Goal: Information Seeking & Learning: Learn about a topic

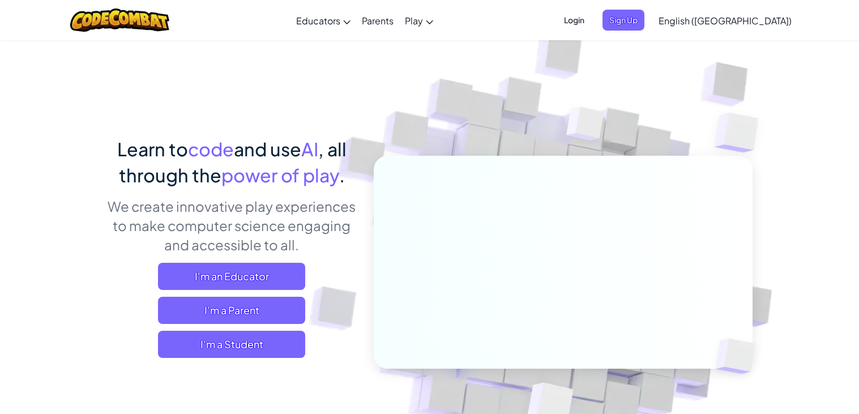
click at [591, 16] on span "Login" at bounding box center [574, 20] width 34 height 21
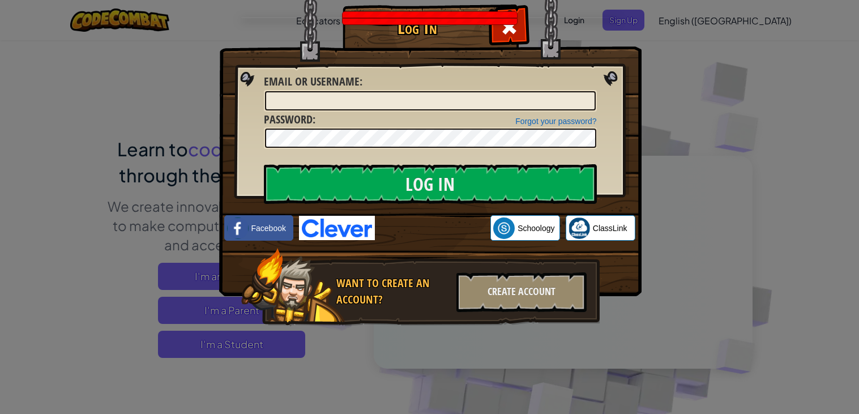
click at [680, 65] on div "Log In Unknown Error Email or Username : Forgot your password? Password : Log I…" at bounding box center [429, 207] width 859 height 414
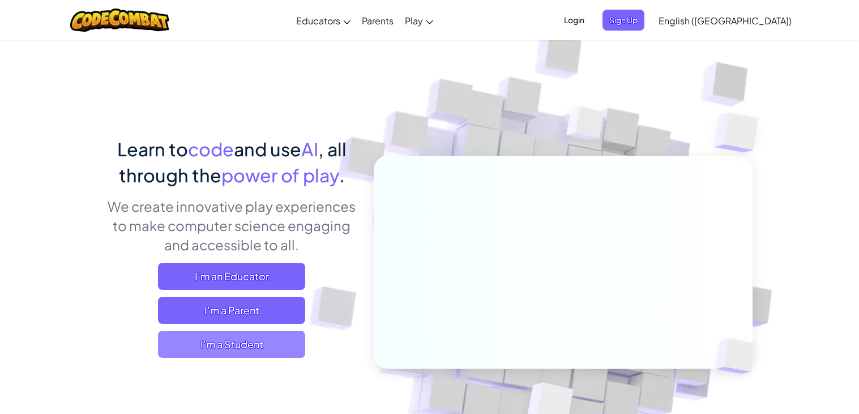
click at [242, 340] on span "I'm a Student" at bounding box center [231, 344] width 147 height 27
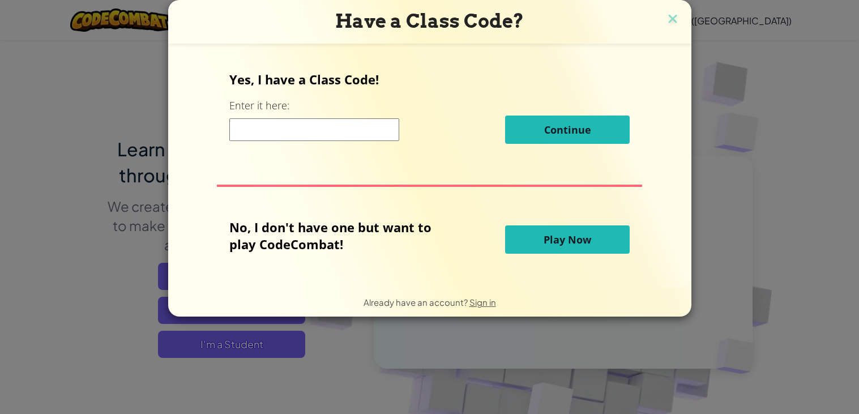
click at [588, 244] on span "Play Now" at bounding box center [567, 240] width 48 height 14
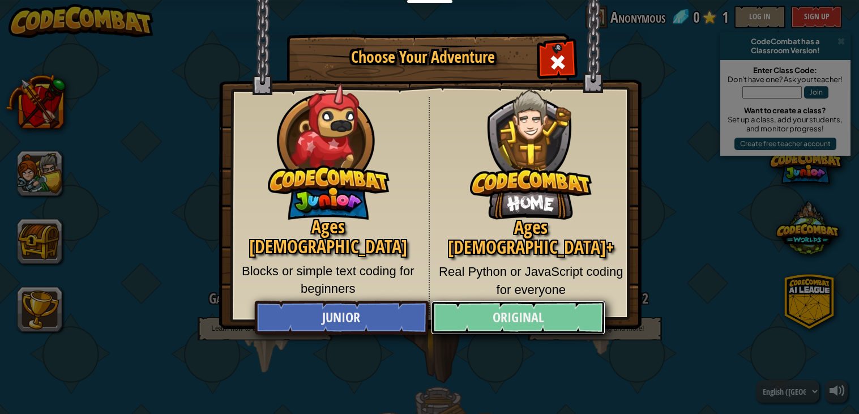
click at [555, 319] on link "Original" at bounding box center [518, 318] width 174 height 34
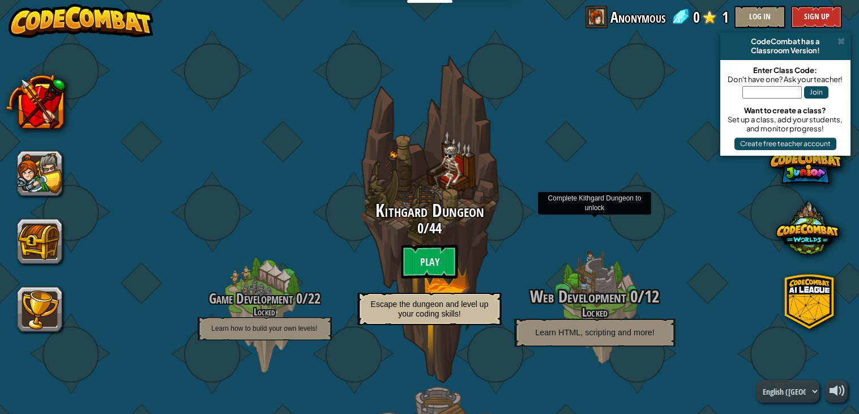
click at [571, 306] on span "Web Development" at bounding box center [578, 296] width 96 height 23
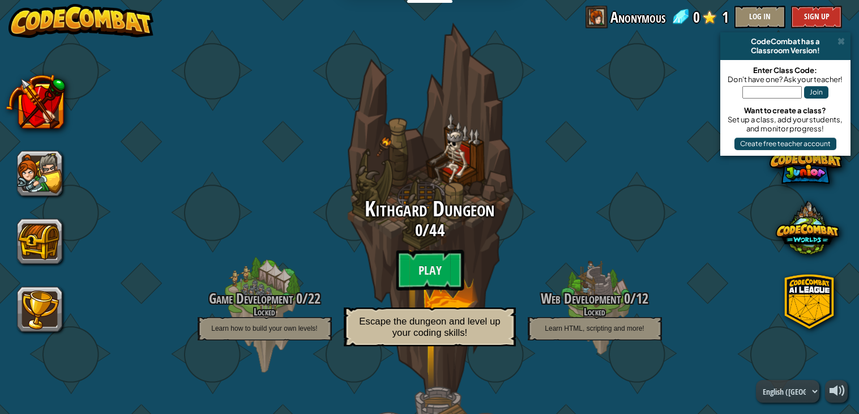
drag, startPoint x: 581, startPoint y: 303, endPoint x: 452, endPoint y: 295, distance: 129.3
click at [430, 295] on div "Game Development 0 / 22 Locked Learn how to build your own levels! Kithgard Dun…" at bounding box center [430, 219] width 0 height 359
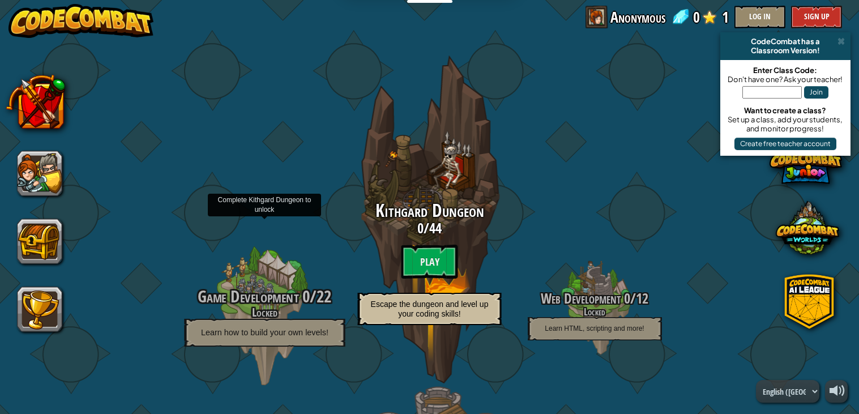
click at [278, 306] on span "Game Development" at bounding box center [248, 296] width 101 height 23
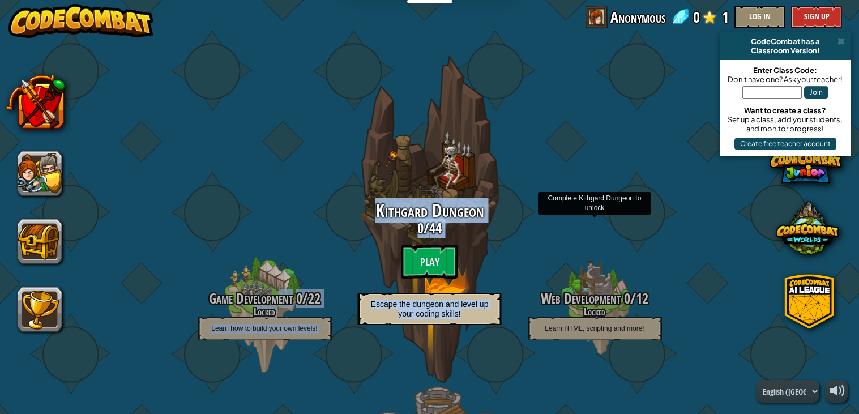
drag, startPoint x: 278, startPoint y: 306, endPoint x: 706, endPoint y: 302, distance: 428.5
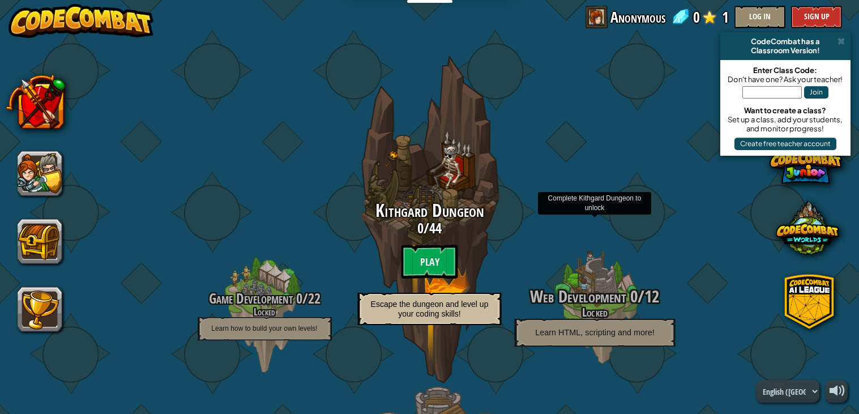
click at [672, 301] on h3 "Web Development 0 / 12" at bounding box center [594, 296] width 215 height 18
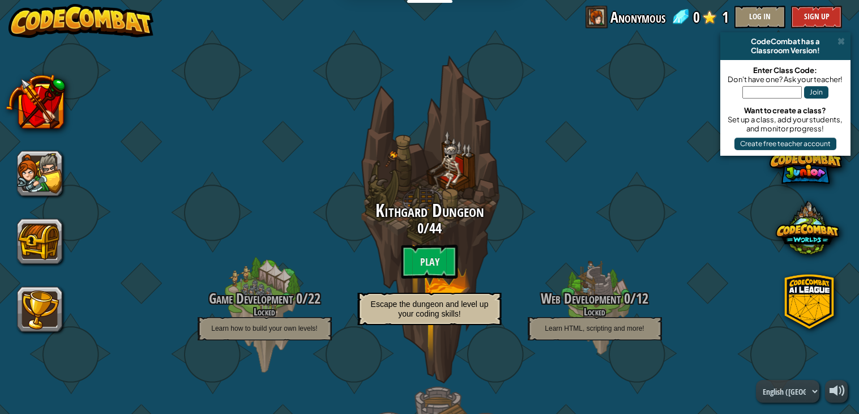
click at [40, 200] on div at bounding box center [39, 207] width 45 height 249
click at [36, 183] on button at bounding box center [39, 173] width 45 height 45
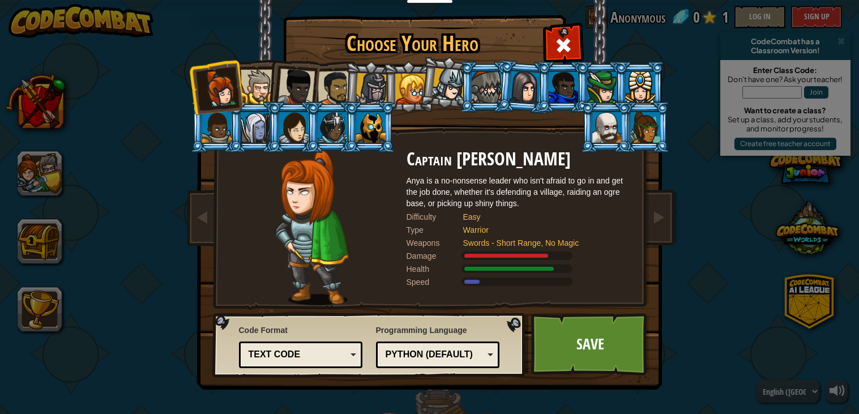
click at [264, 79] on div at bounding box center [258, 87] width 35 height 35
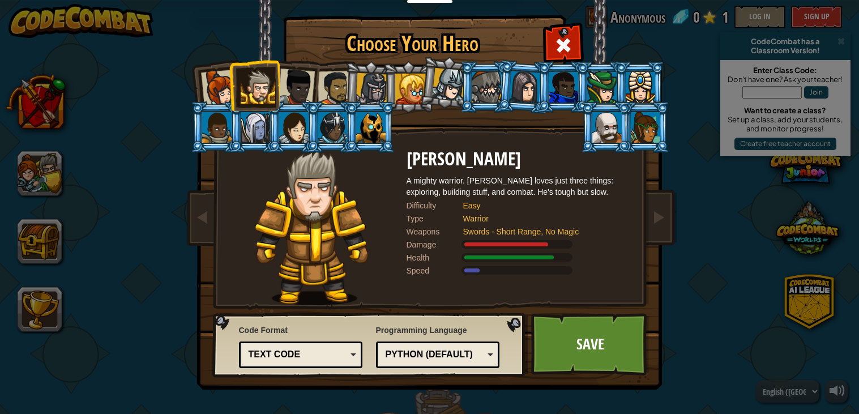
click at [305, 84] on div at bounding box center [295, 86] width 37 height 37
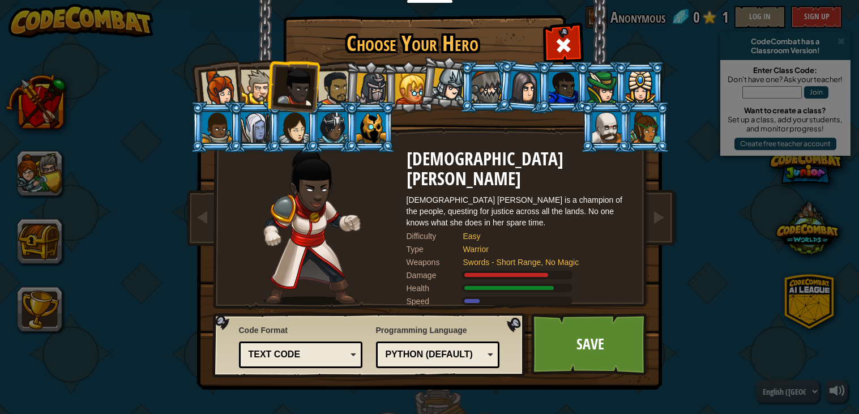
click at [334, 91] on div at bounding box center [334, 88] width 35 height 35
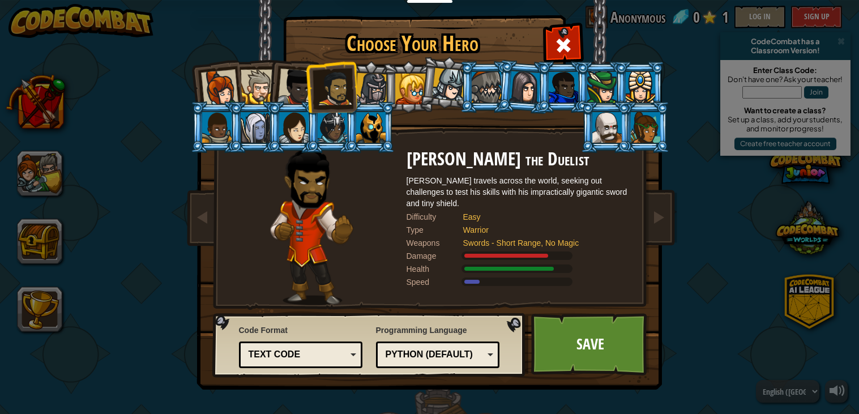
click at [365, 91] on div at bounding box center [371, 89] width 32 height 32
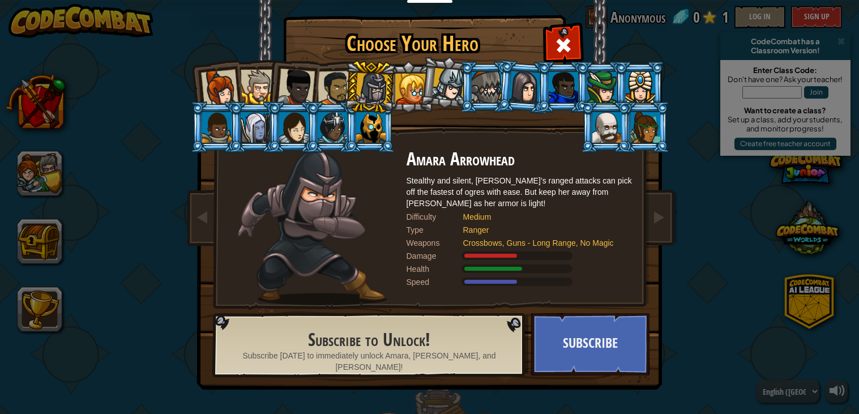
click at [385, 125] on div at bounding box center [370, 127] width 29 height 31
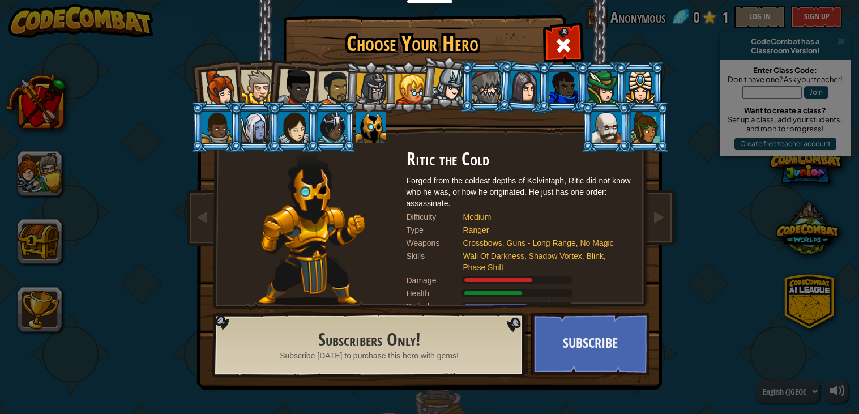
click at [643, 139] on div at bounding box center [645, 127] width 29 height 31
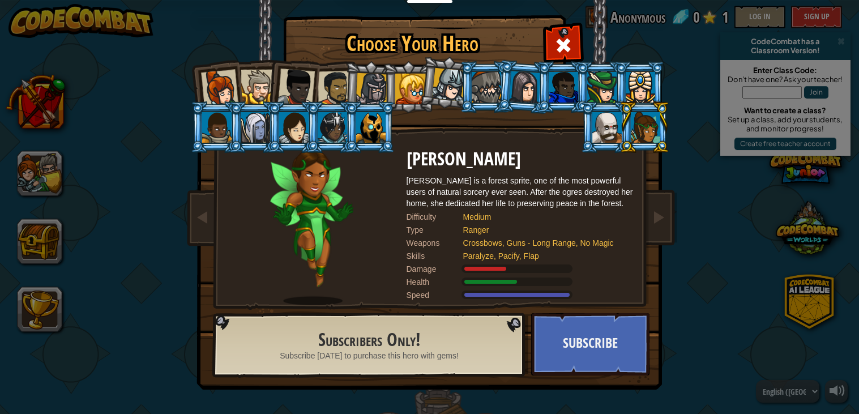
click at [732, 273] on div "Choose Your Hero 0 Captain [PERSON_NAME] is a no-nonsense leader who isn't afra…" at bounding box center [429, 207] width 859 height 414
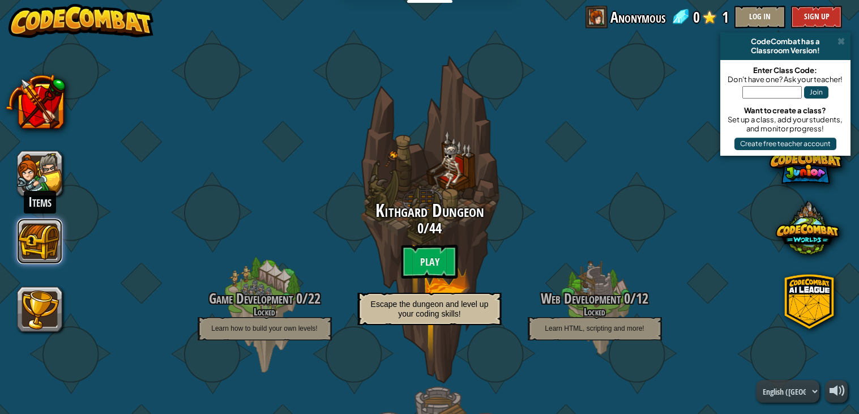
click at [35, 229] on button at bounding box center [39, 240] width 45 height 45
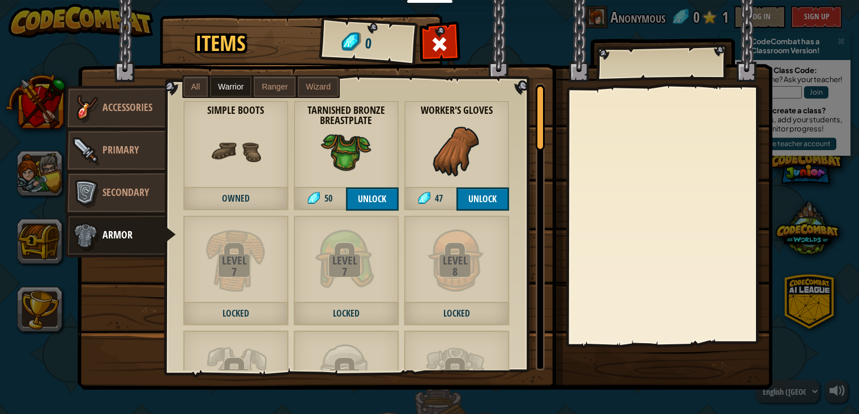
click at [526, 393] on div "Items 0 Misc Accessories Primary Secondary Armor All Warrior Ranger Wizard Leve…" at bounding box center [429, 207] width 859 height 414
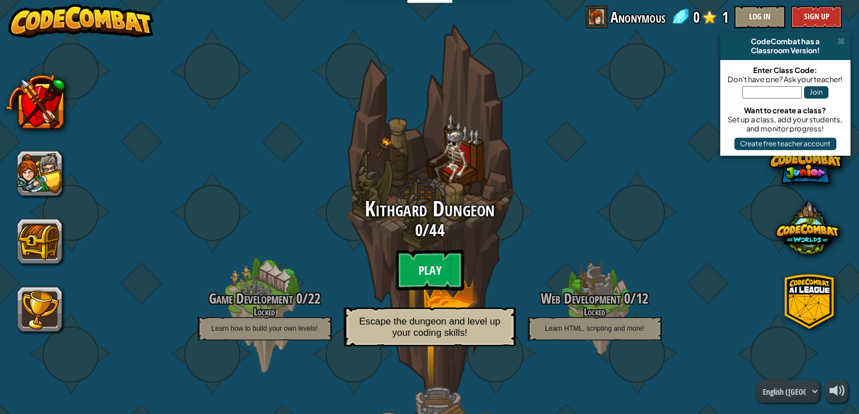
click at [445, 269] on btn "Play" at bounding box center [430, 270] width 68 height 41
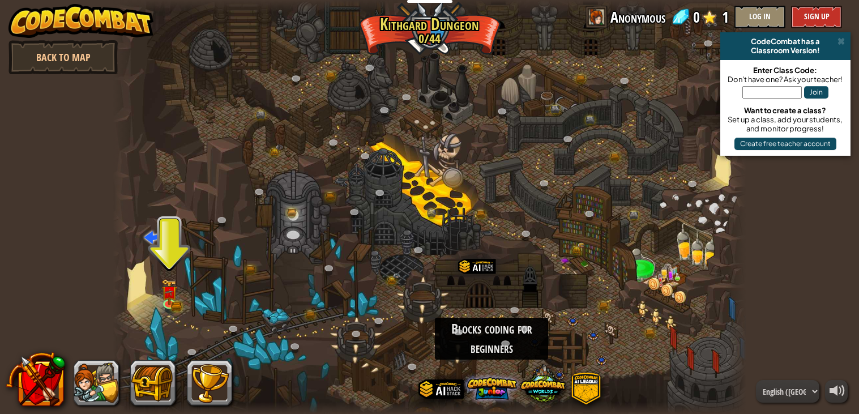
click at [484, 386] on span at bounding box center [492, 388] width 50 height 50
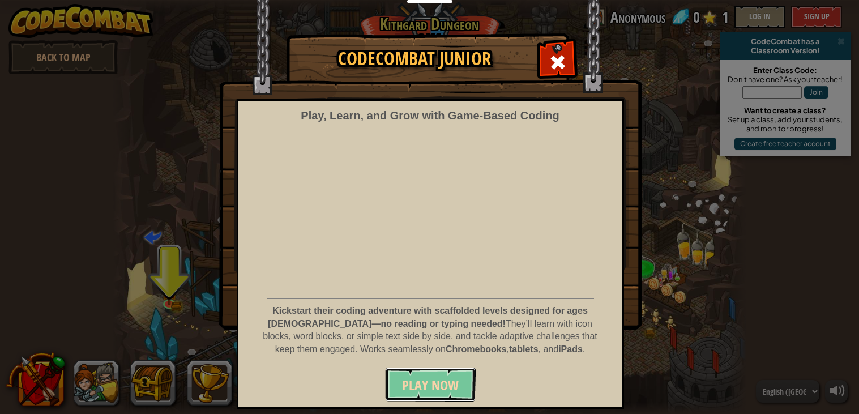
click at [444, 381] on span "Play Now" at bounding box center [430, 385] width 57 height 18
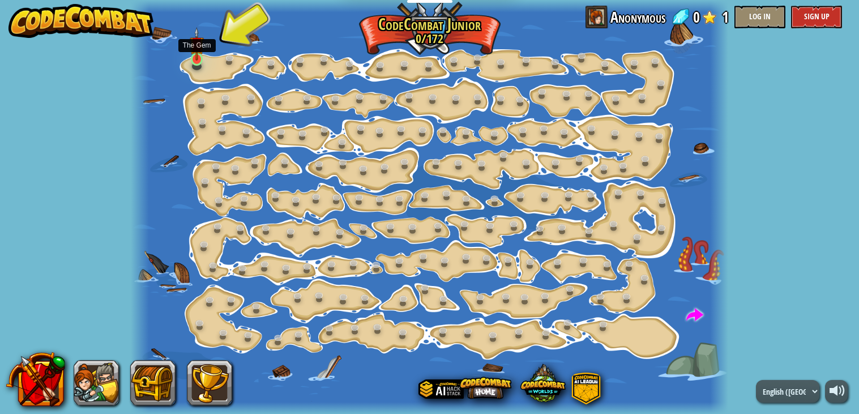
click at [198, 59] on img at bounding box center [197, 43] width 15 height 33
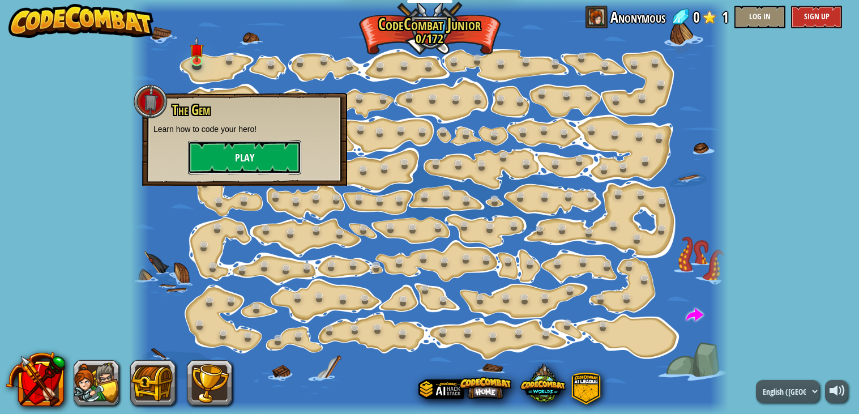
click at [271, 152] on button "Play" at bounding box center [244, 157] width 113 height 34
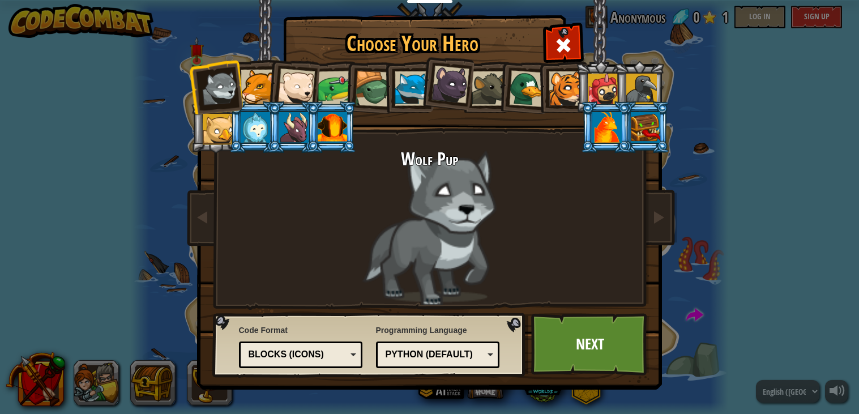
click at [409, 94] on div at bounding box center [412, 88] width 35 height 35
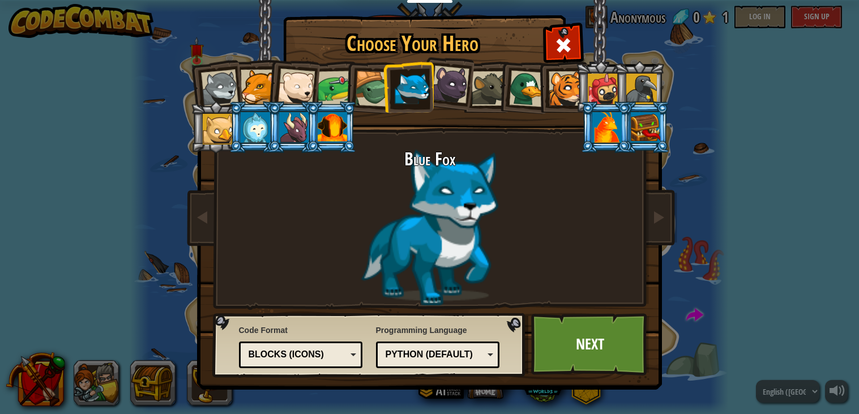
click at [445, 92] on div at bounding box center [450, 85] width 38 height 38
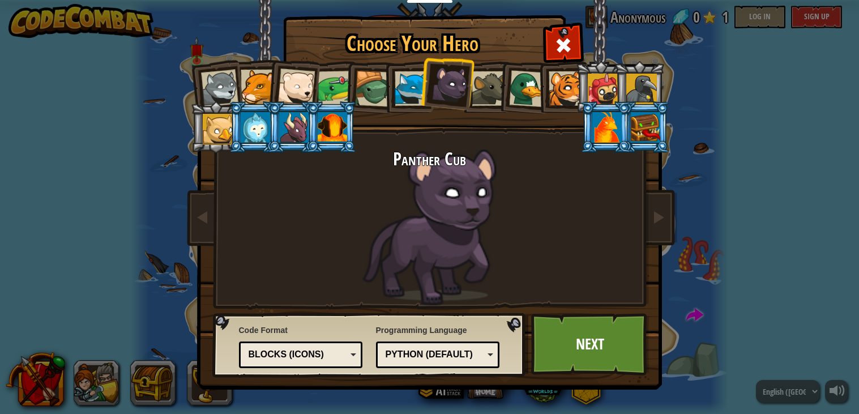
click at [567, 77] on div at bounding box center [565, 88] width 35 height 35
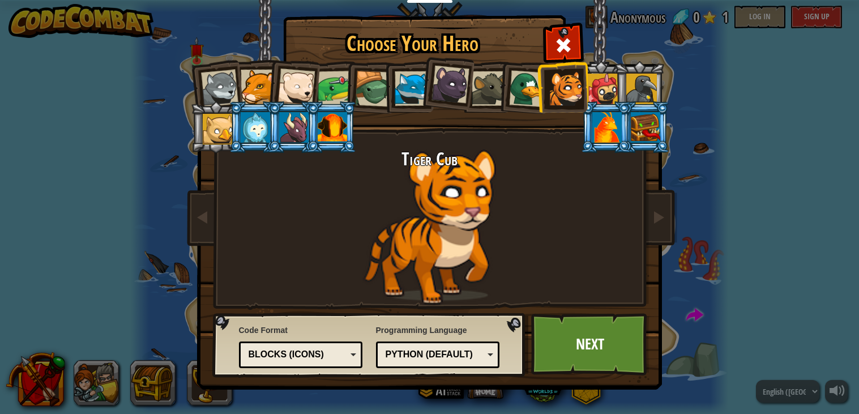
click at [424, 365] on div "Python (Default) JavaScript Lua C++ Java (Experimental) Python (Default)" at bounding box center [438, 354] width 124 height 27
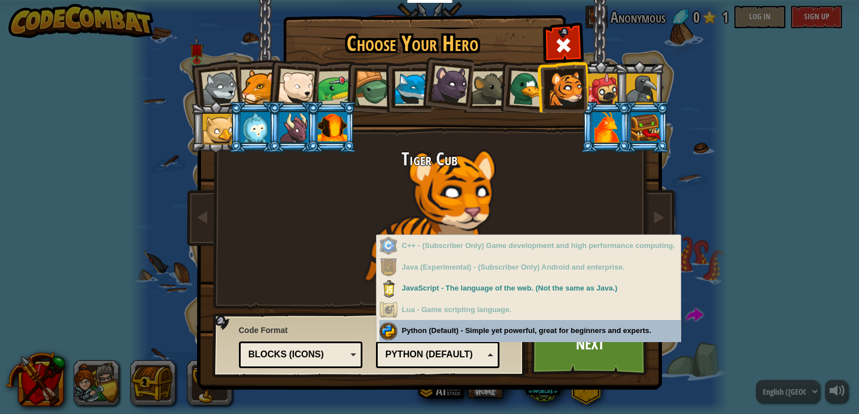
click at [447, 327] on div "Programming Language Python (Default) JavaScript Lua C++ Java (Experimental) Py…" at bounding box center [438, 344] width 124 height 46
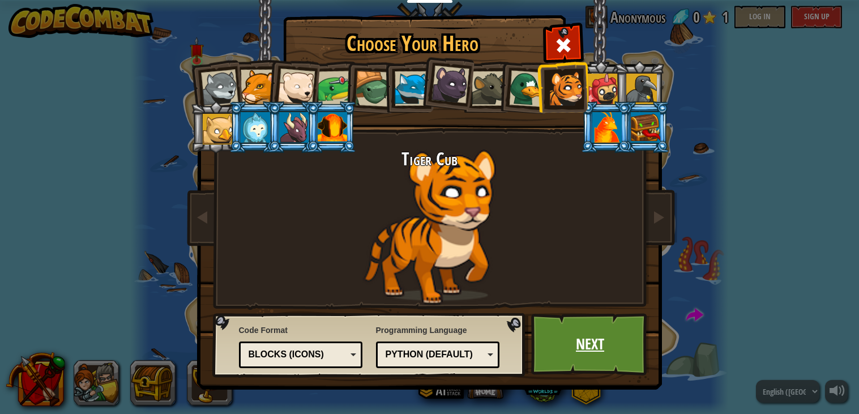
click at [594, 338] on link "Next" at bounding box center [590, 344] width 118 height 62
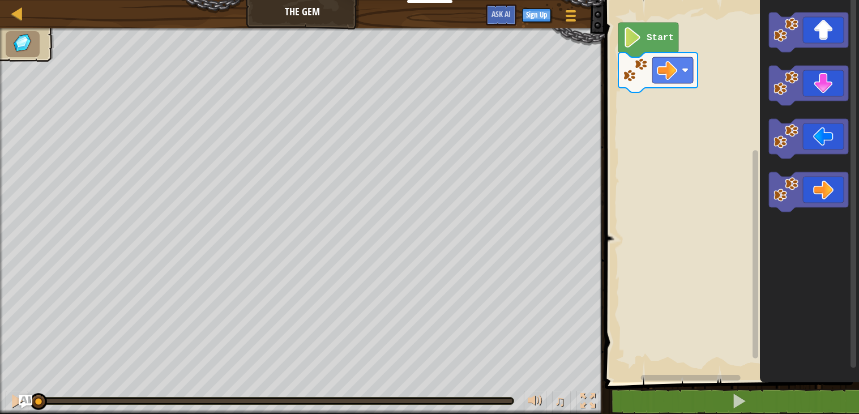
click at [633, 32] on image "Blockly Workspace" at bounding box center [632, 37] width 19 height 20
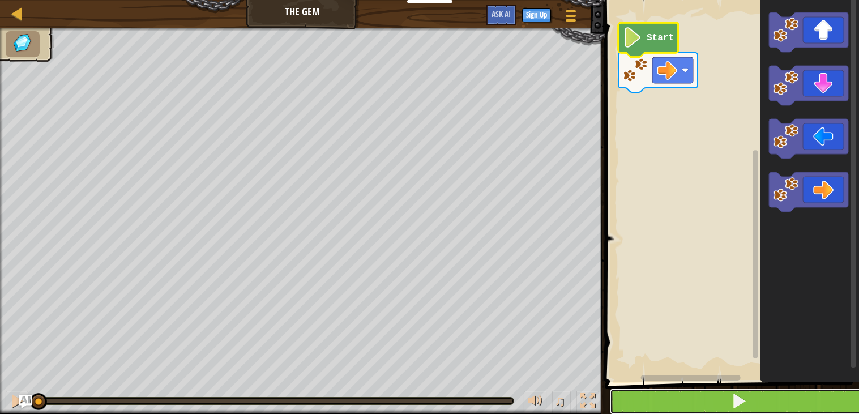
click at [691, 406] on button at bounding box center [739, 401] width 258 height 26
